Goal: Register for event/course

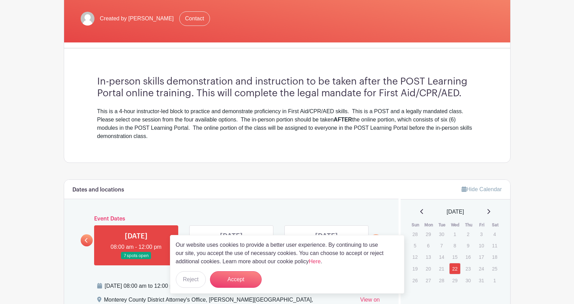
scroll to position [276, 0]
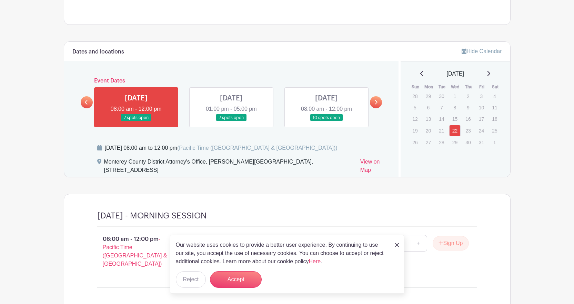
click at [375, 99] on link at bounding box center [376, 102] width 12 height 12
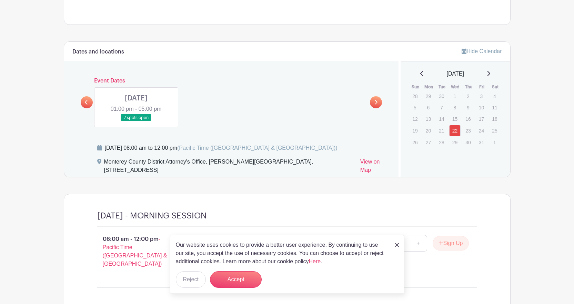
click at [136, 121] on link at bounding box center [136, 121] width 0 height 0
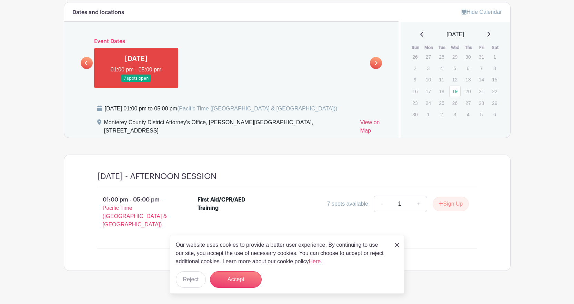
scroll to position [317, 0]
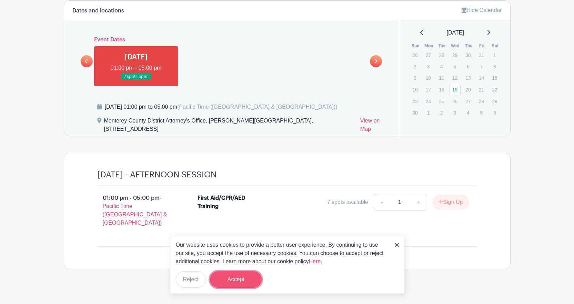
click at [237, 277] on button "Accept" at bounding box center [236, 279] width 52 height 17
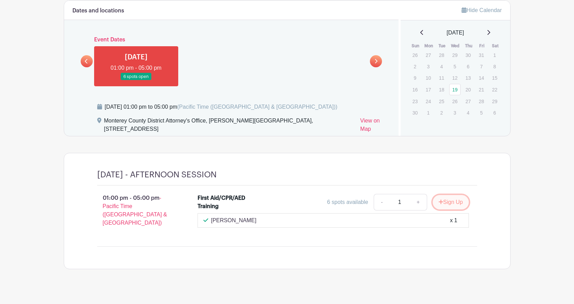
click at [444, 206] on button "Sign Up" at bounding box center [451, 202] width 36 height 14
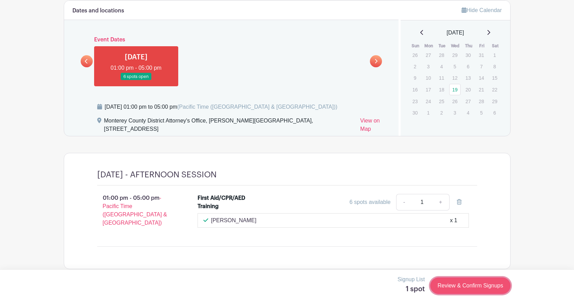
click at [461, 290] on link "Review & Confirm Signups" at bounding box center [470, 285] width 80 height 17
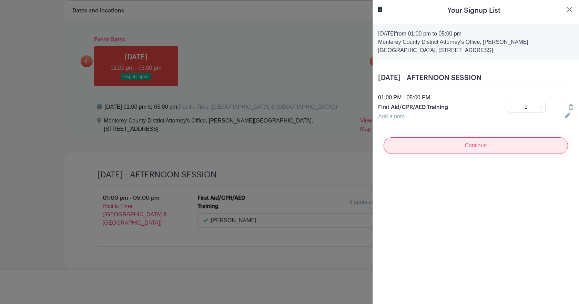
click at [449, 146] on input "Continue" at bounding box center [476, 145] width 185 height 17
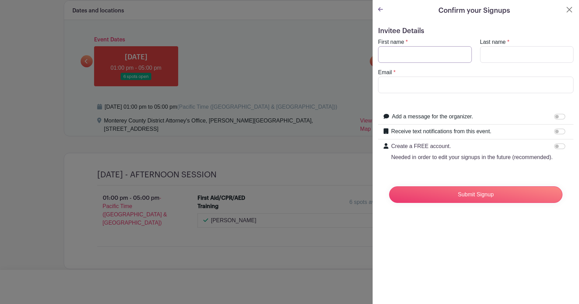
click at [409, 53] on input "First name" at bounding box center [425, 54] width 94 height 17
type input "[PERSON_NAME]"
type input "[EMAIL_ADDRESS][DOMAIN_NAME]"
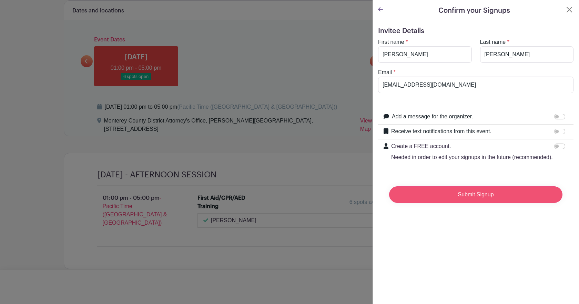
click at [468, 200] on input "Submit Signup" at bounding box center [475, 194] width 173 height 17
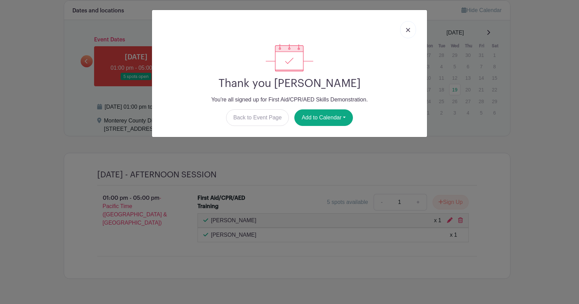
click at [409, 31] on img at bounding box center [408, 30] width 4 height 4
